Goal: Task Accomplishment & Management: Manage account settings

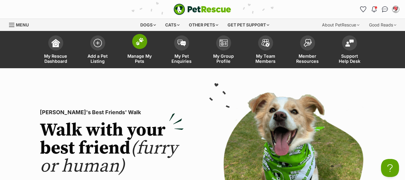
click at [137, 58] on span "Manage My Pets" at bounding box center [139, 58] width 27 height 10
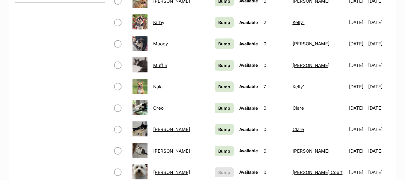
scroll to position [360, 0]
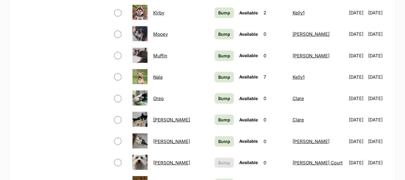
click at [164, 163] on link "[PERSON_NAME]" at bounding box center [171, 163] width 37 height 6
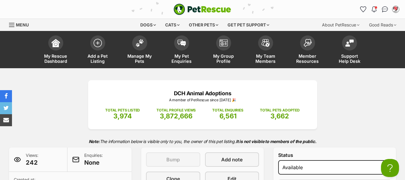
click at [12, 25] on span "Menu" at bounding box center [11, 25] width 5 height 1
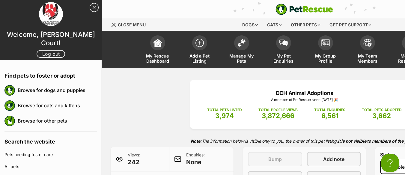
click at [43, 50] on link "Log out" at bounding box center [51, 54] width 28 height 8
